Goal: Task Accomplishment & Management: Complete application form

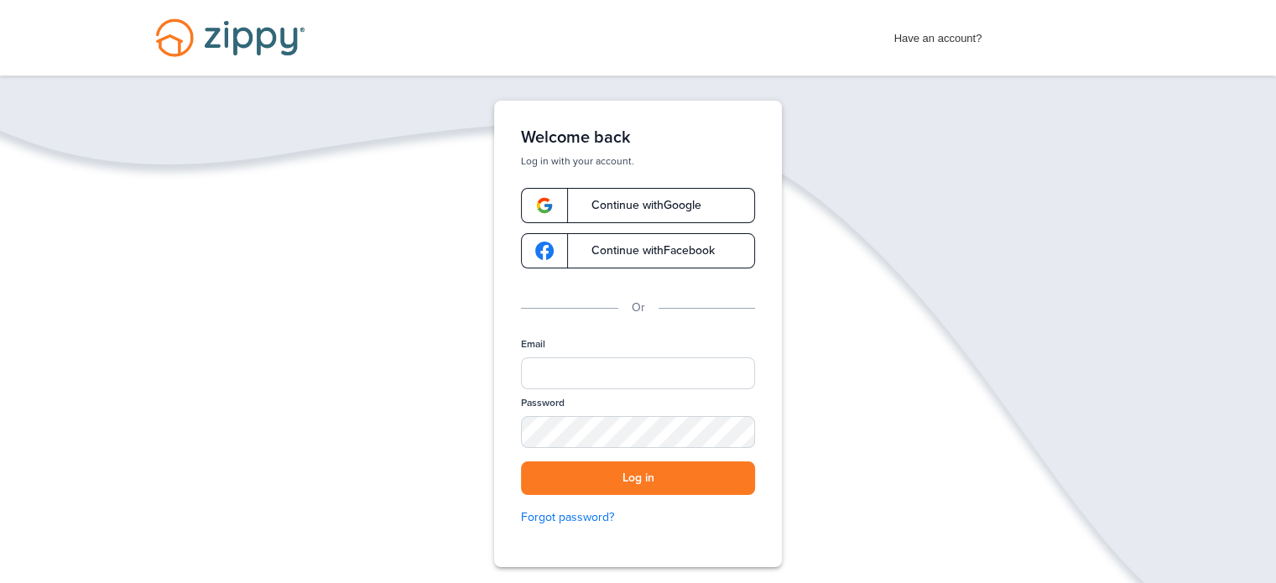
click at [631, 210] on span "Continue with Google" at bounding box center [638, 206] width 127 height 12
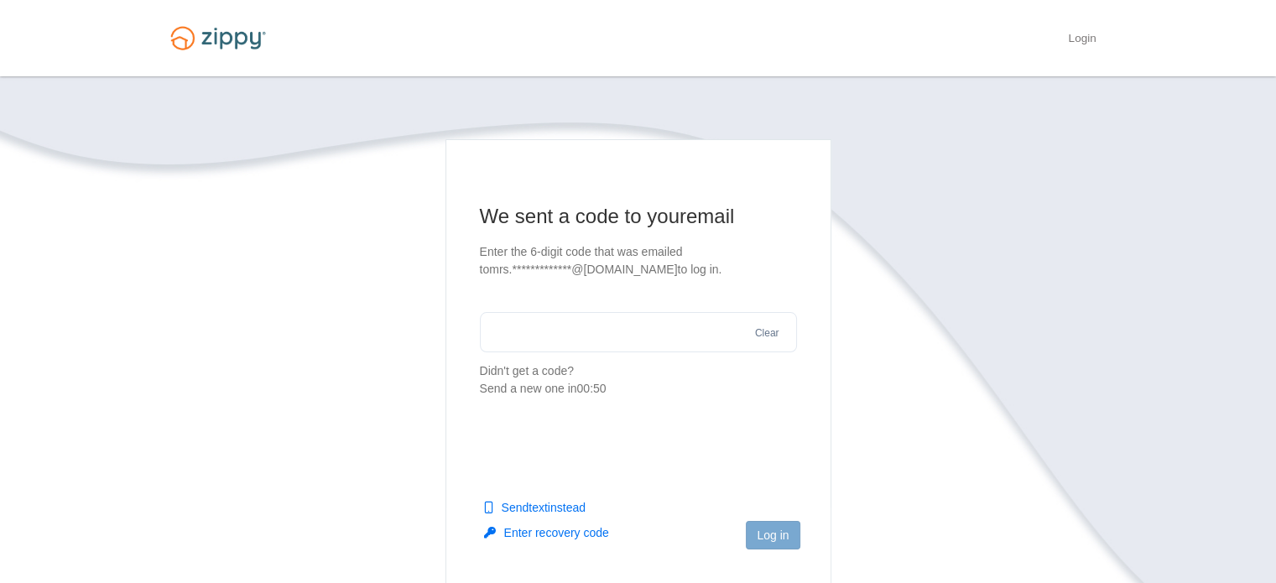
click at [587, 336] on input "text" at bounding box center [638, 332] width 317 height 40
type input "******"
click at [776, 536] on button "Log in" at bounding box center [773, 535] width 54 height 29
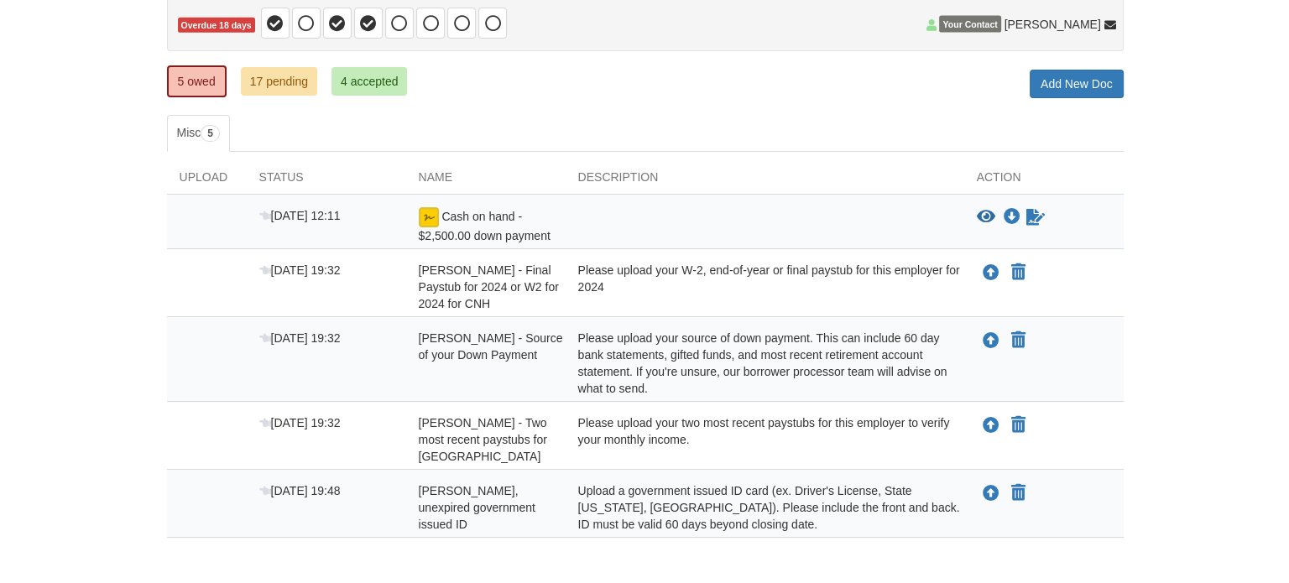
scroll to position [181, 0]
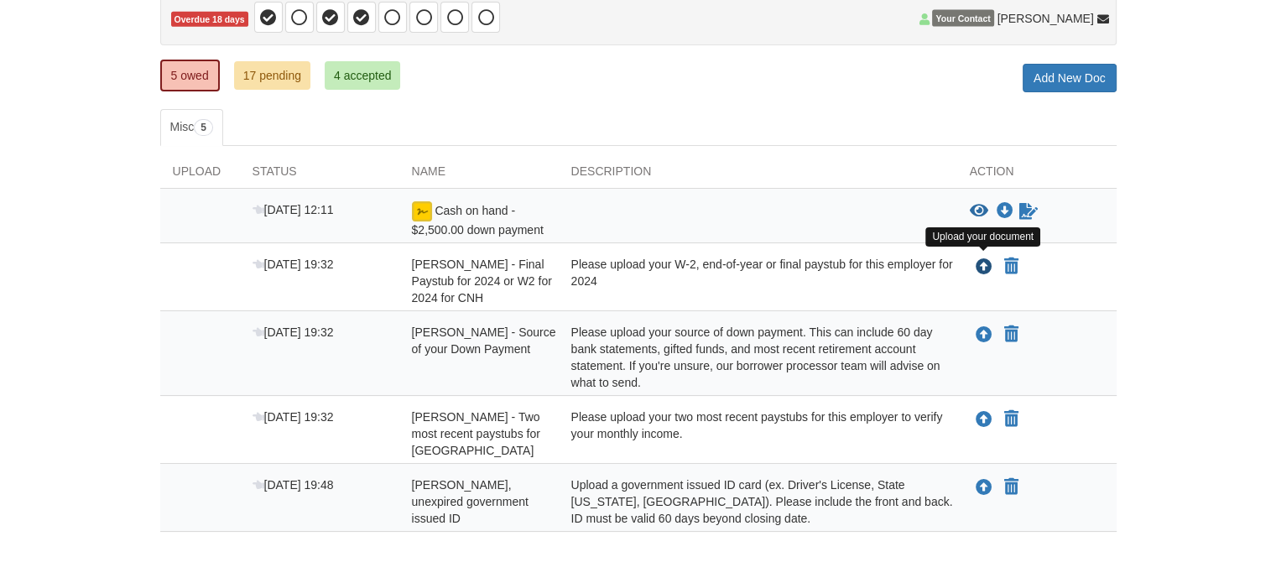
click at [987, 264] on icon "Upload Katie Rutherford - Final Paystub for 2024 or W2 for 2024 for CNH" at bounding box center [984, 267] width 17 height 17
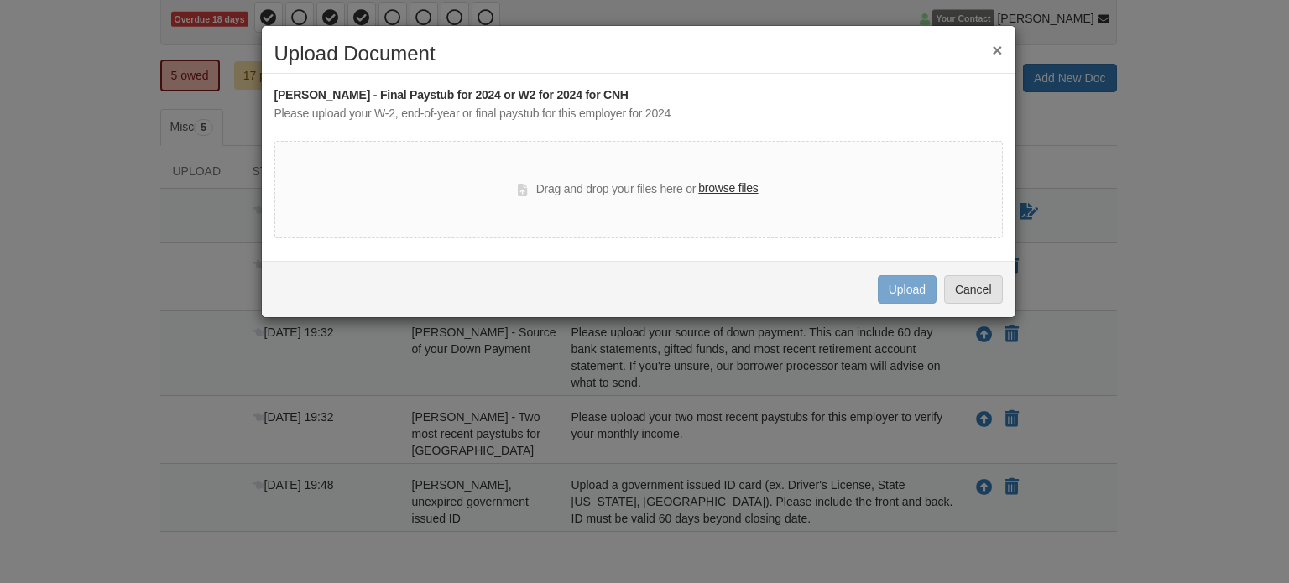
click at [722, 187] on label "browse files" at bounding box center [728, 189] width 60 height 18
click at [0, 0] on input "browse files" at bounding box center [0, 0] width 0 height 0
